Goal: Complete application form

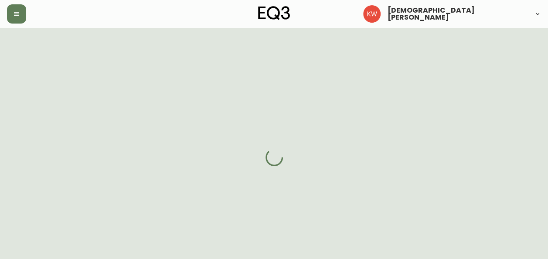
select select "MN"
select select "US"
select select "US_EN"
select select "Social Media"
select select "Architect"
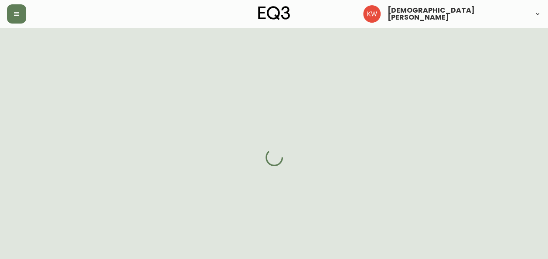
select select "false"
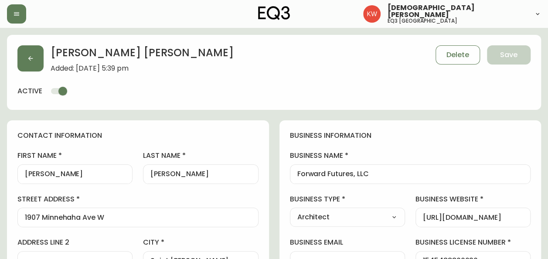
type input "EQ3 US Trade - [GEOGRAPHIC_DATA]"
select select "cm48zha2033ze0170ss7kujjb"
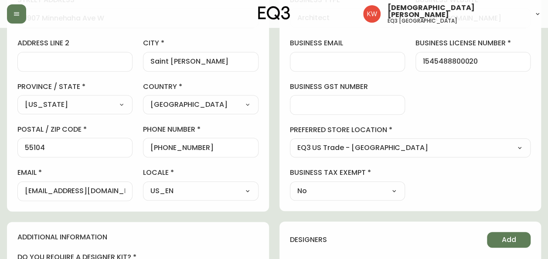
scroll to position [218, 0]
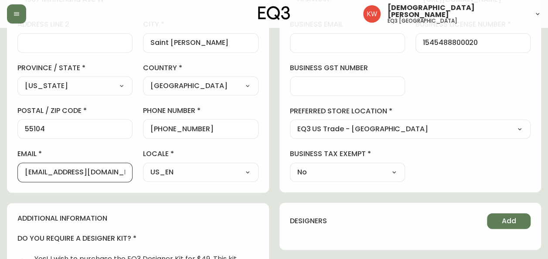
drag, startPoint x: 106, startPoint y: 172, endPoint x: 20, endPoint y: 167, distance: 86.1
click at [20, 167] on div "[EMAIL_ADDRESS][DOMAIN_NAME]" at bounding box center [74, 173] width 115 height 20
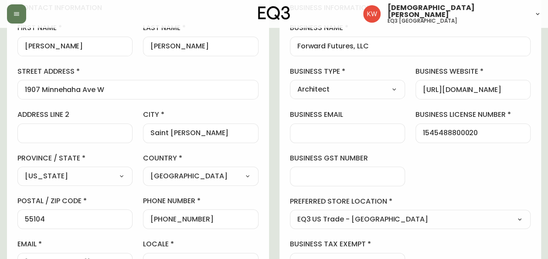
scroll to position [0, 0]
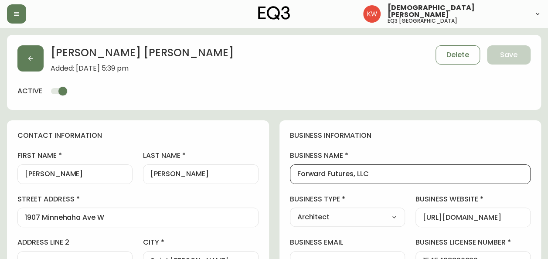
drag, startPoint x: 390, startPoint y: 174, endPoint x: 290, endPoint y: 173, distance: 99.9
click at [290, 173] on div "Forward Futures, LLC" at bounding box center [410, 174] width 241 height 20
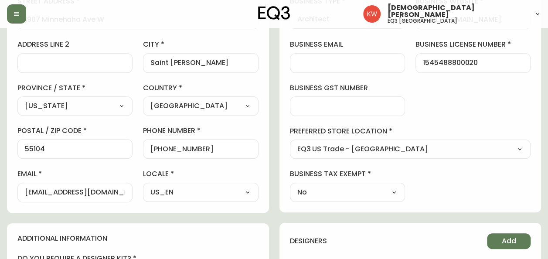
scroll to position [218, 0]
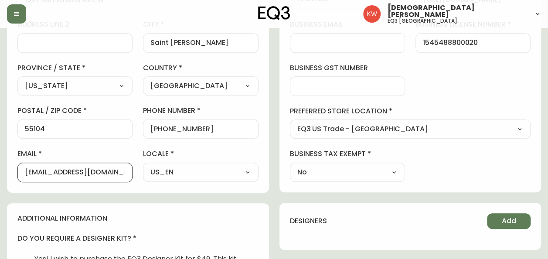
drag, startPoint x: 95, startPoint y: 170, endPoint x: -1, endPoint y: 167, distance: 96.4
click at [0, 167] on html "[PERSON_NAME] eq3 [GEOGRAPHIC_DATA] [PERSON_NAME] Added: [DATE] 5:39 pm Delete …" at bounding box center [274, 132] width 548 height 700
